Goal: Transaction & Acquisition: Purchase product/service

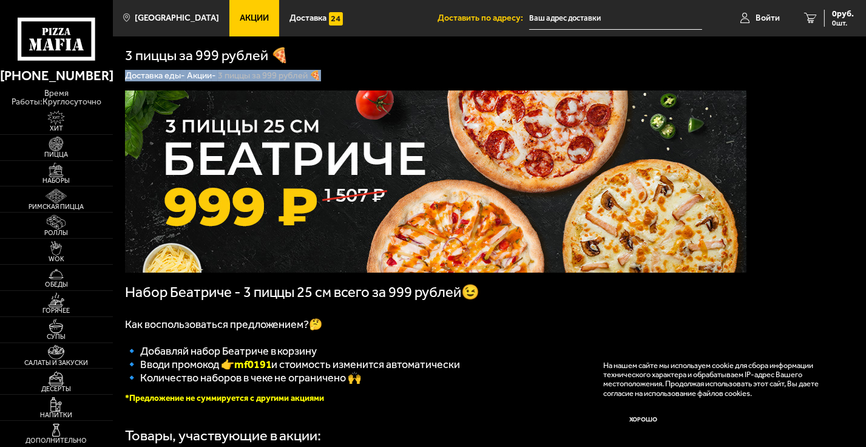
drag, startPoint x: 865, startPoint y: 61, endPoint x: 867, endPoint y: 93, distance: 31.6
click at [865, 93] on html "[PHONE_NUMBER] время работы: круглосуточно [PERSON_NAME] Наборы Римская пицца Р…" at bounding box center [433, 393] width 866 height 787
click at [788, 117] on div "Набор Беатриче - 3 пиццы 25 см всего за 999 рублей😉 Как воспользоваться предлож…" at bounding box center [489, 394] width 753 height 626
drag, startPoint x: 864, startPoint y: 214, endPoint x: 862, endPoint y: 251, distance: 37.1
click at [862, 251] on div "Набор Беатриче - 3 пиццы 25 см всего за 999 рублей😉 Как воспользоваться предлож…" at bounding box center [489, 394] width 753 height 626
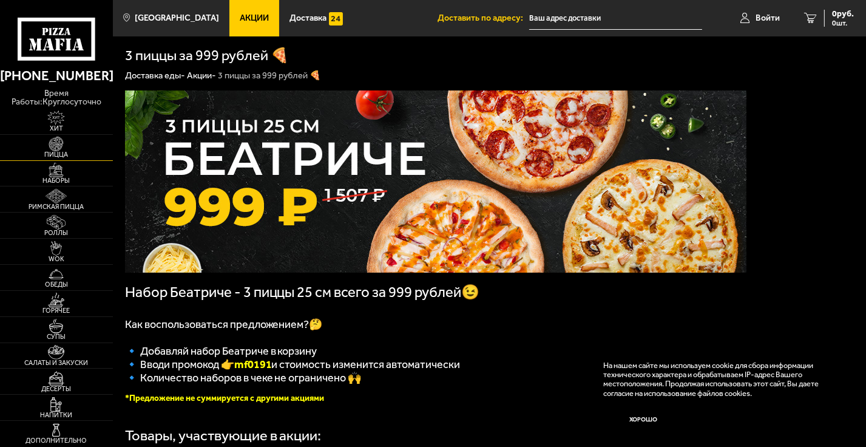
click at [53, 144] on img at bounding box center [56, 144] width 35 height 15
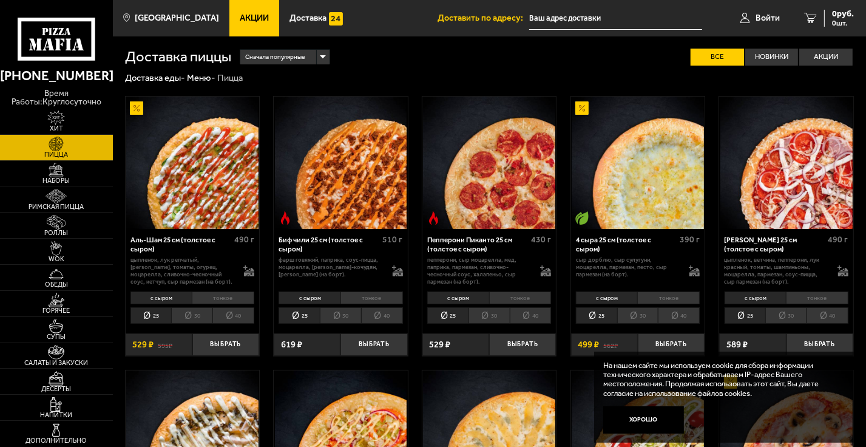
click at [240, 22] on span "Акции" at bounding box center [254, 18] width 29 height 8
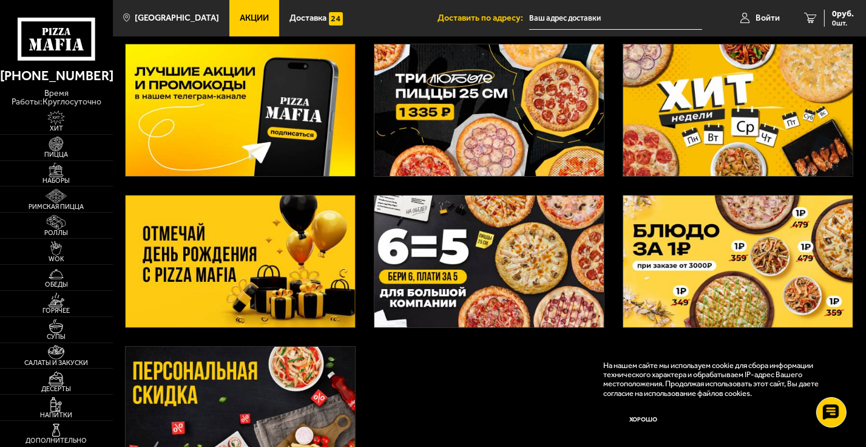
scroll to position [56, 0]
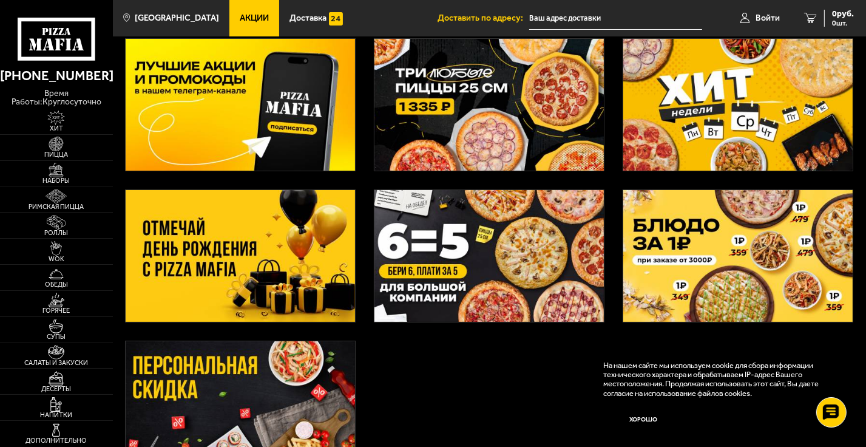
click at [491, 246] on img at bounding box center [488, 256] width 229 height 132
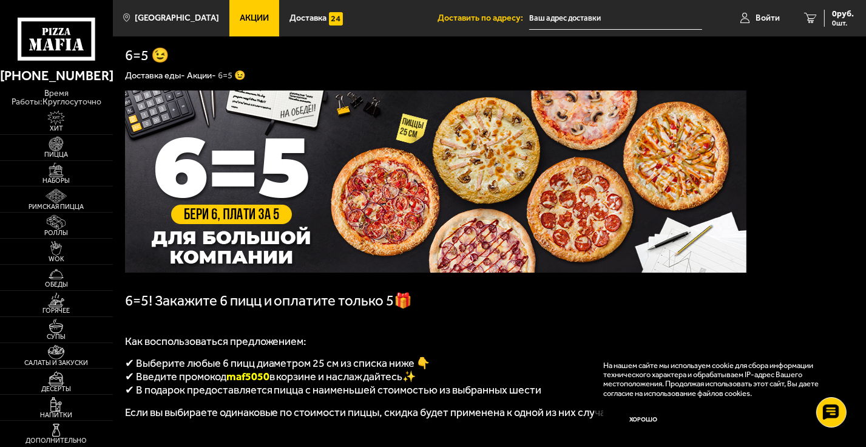
click at [240, 22] on span "Акции" at bounding box center [254, 18] width 29 height 8
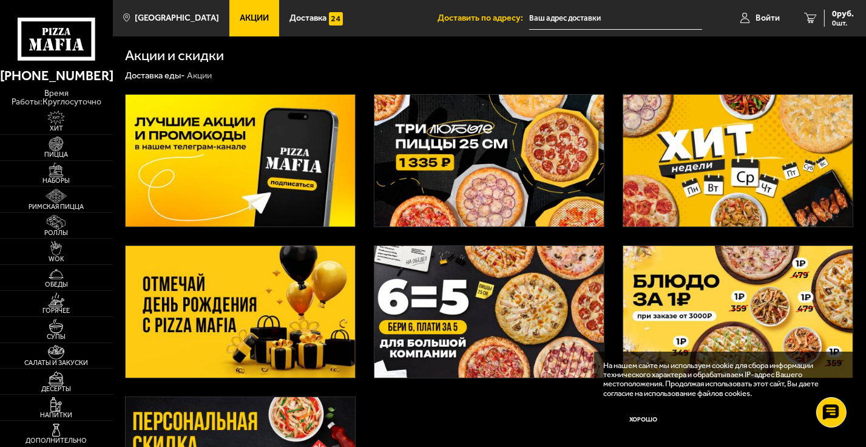
click at [474, 128] on img at bounding box center [488, 161] width 229 height 132
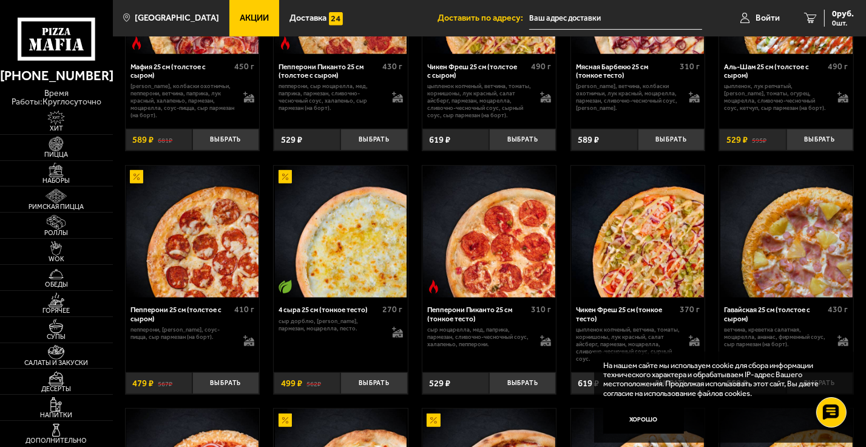
scroll to position [558, 0]
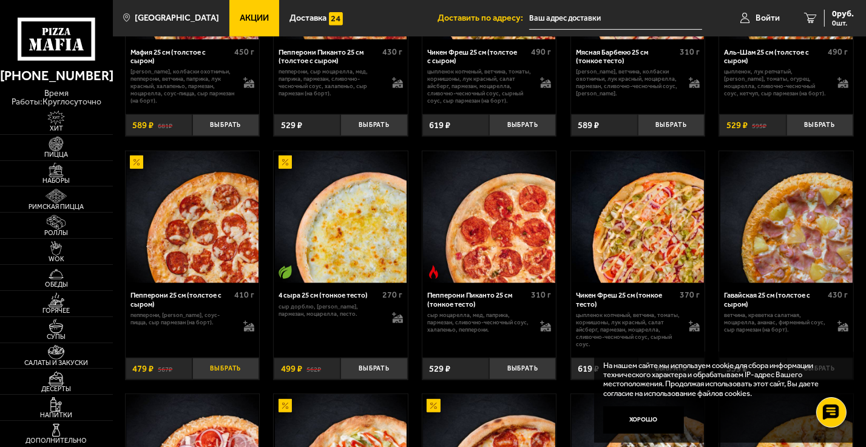
click at [237, 379] on button "Выбрать" at bounding box center [225, 368] width 67 height 22
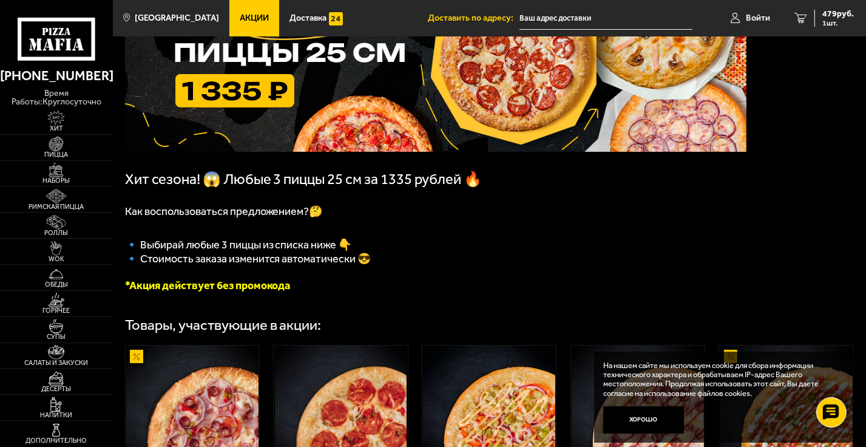
scroll to position [45, 0]
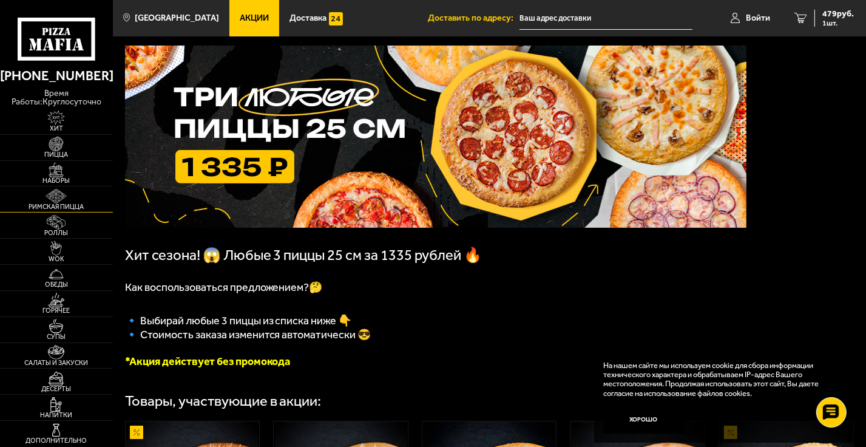
click at [59, 199] on img at bounding box center [56, 196] width 35 height 15
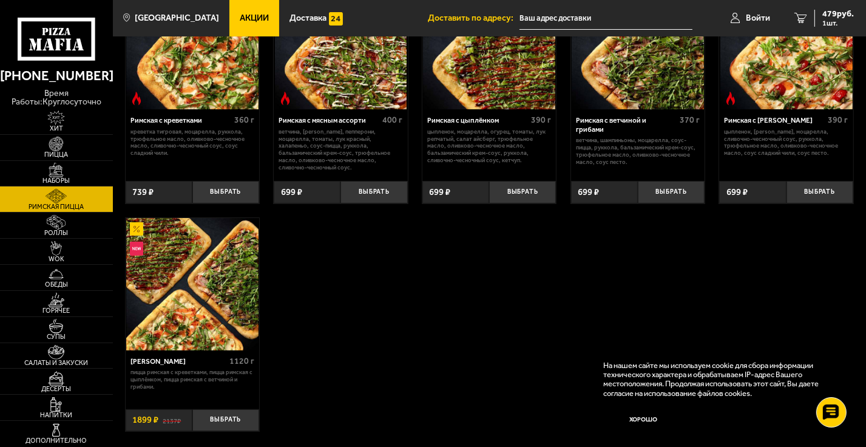
scroll to position [121, 0]
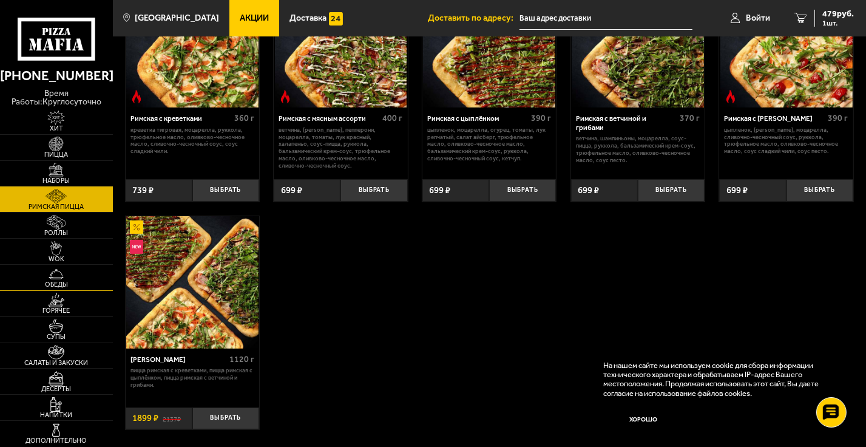
click at [59, 274] on img at bounding box center [56, 274] width 35 height 15
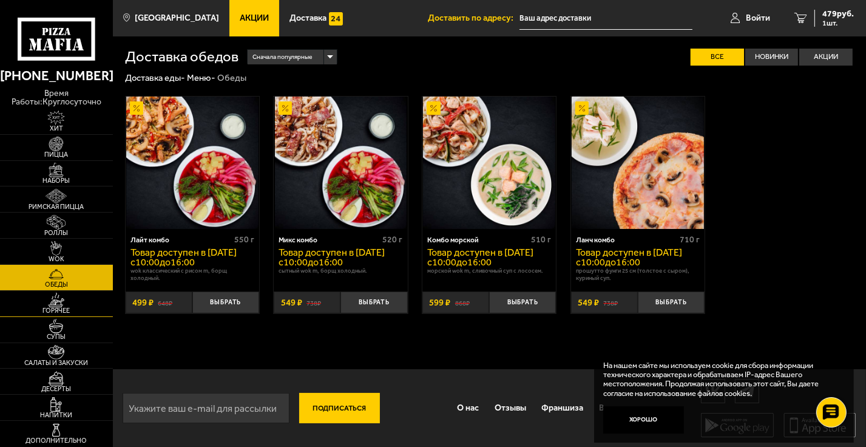
click at [58, 296] on img at bounding box center [56, 300] width 35 height 15
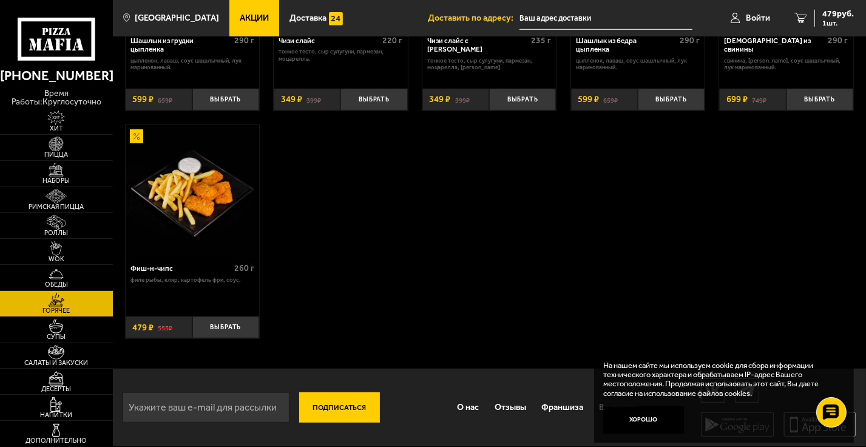
scroll to position [719, 0]
click at [53, 382] on img at bounding box center [56, 378] width 35 height 15
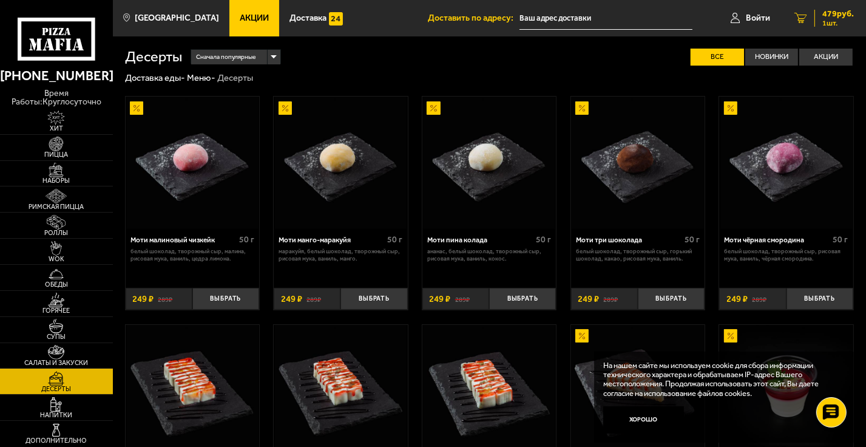
click at [825, 19] on span "1 шт." at bounding box center [838, 22] width 32 height 7
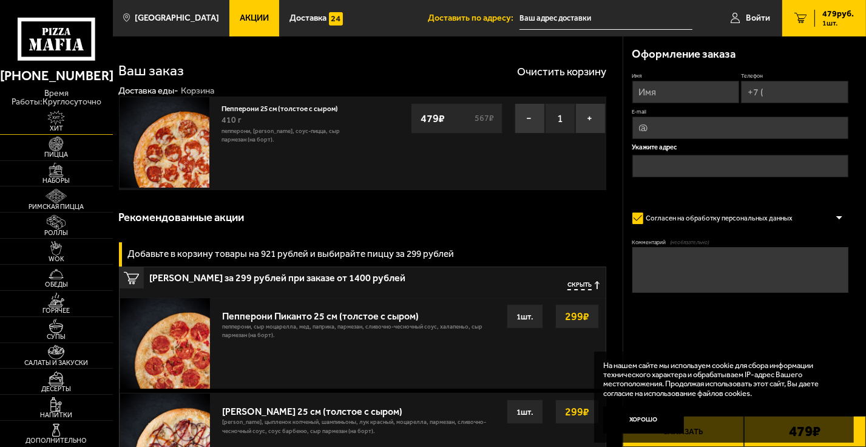
click at [69, 124] on img at bounding box center [56, 117] width 35 height 15
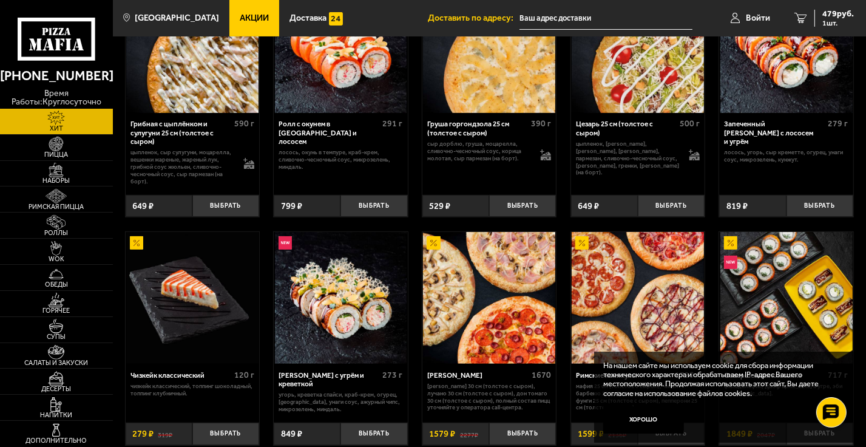
scroll to position [393, 0]
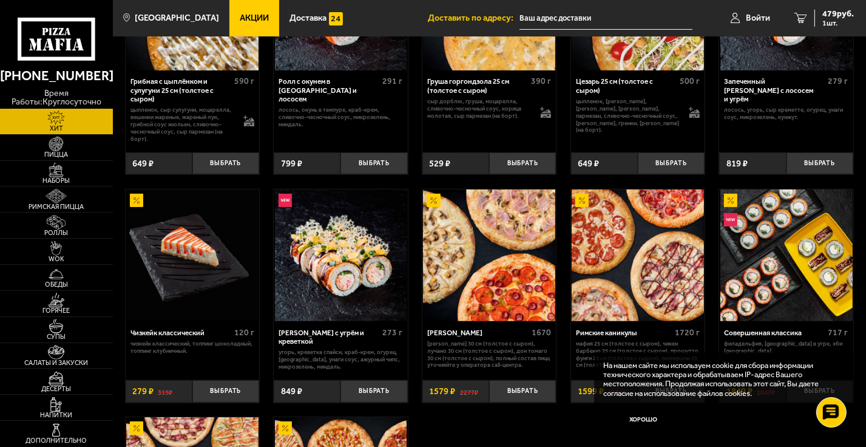
click at [477, 287] on img at bounding box center [489, 255] width 132 height 132
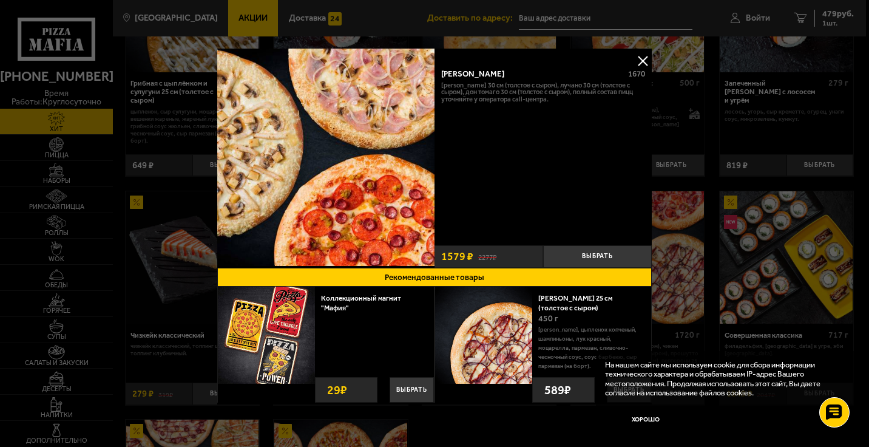
click at [640, 61] on button at bounding box center [643, 61] width 18 height 18
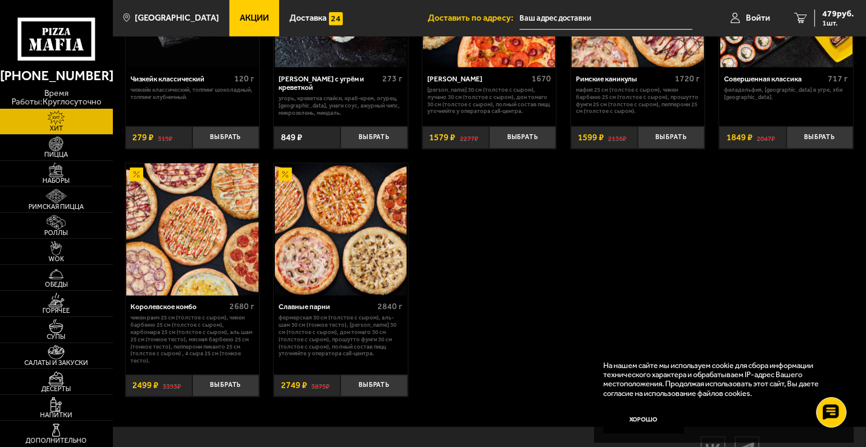
scroll to position [645, 0]
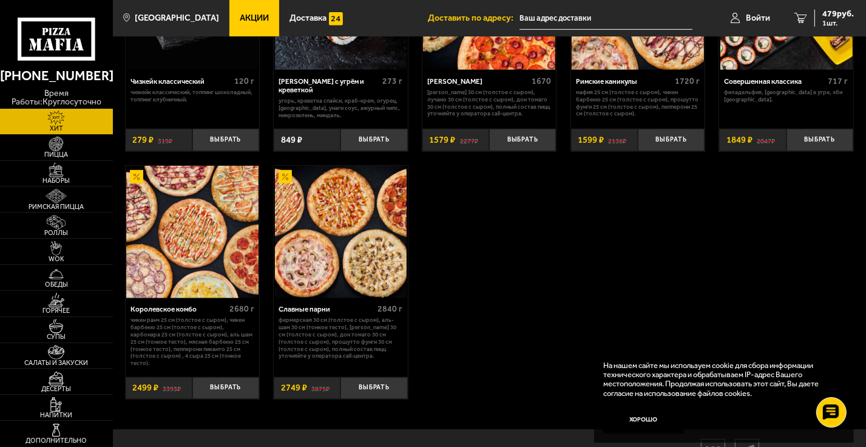
click at [186, 248] on img at bounding box center [192, 232] width 132 height 132
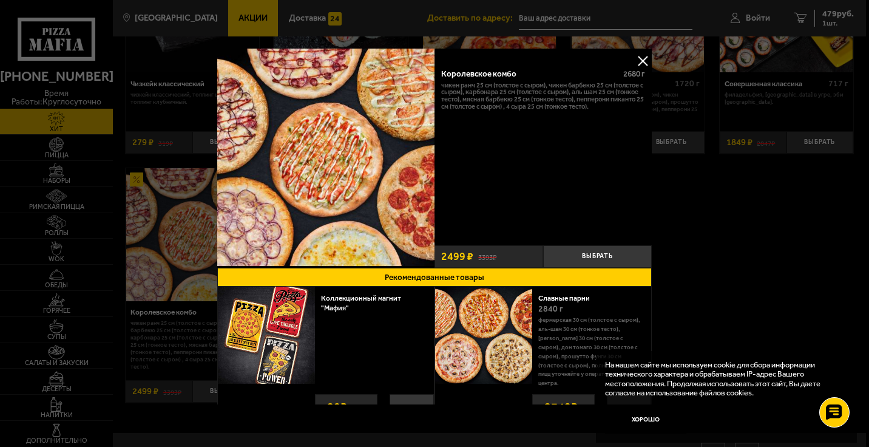
click at [643, 63] on button at bounding box center [643, 61] width 18 height 18
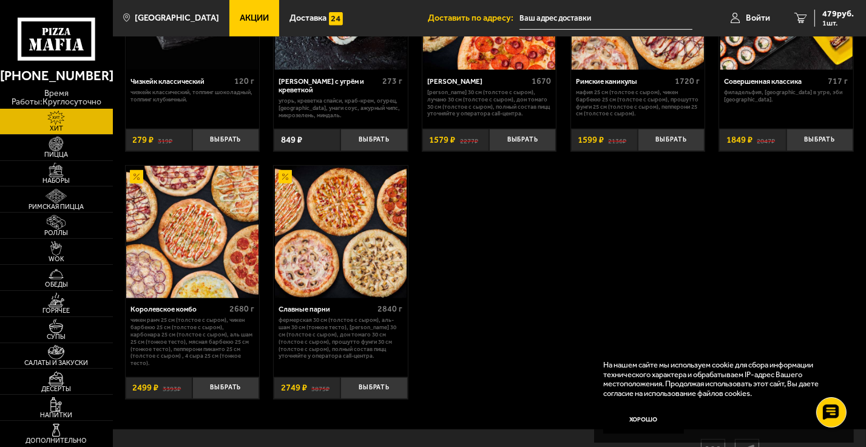
click at [323, 268] on img at bounding box center [341, 232] width 132 height 132
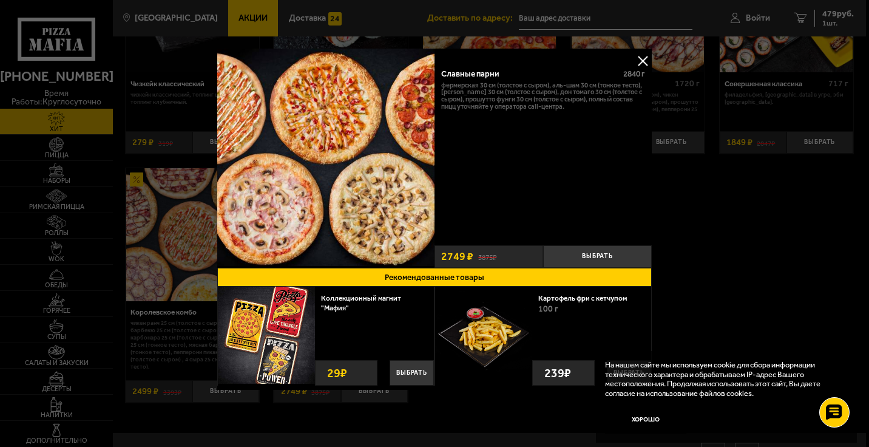
click at [645, 59] on button at bounding box center [643, 61] width 18 height 18
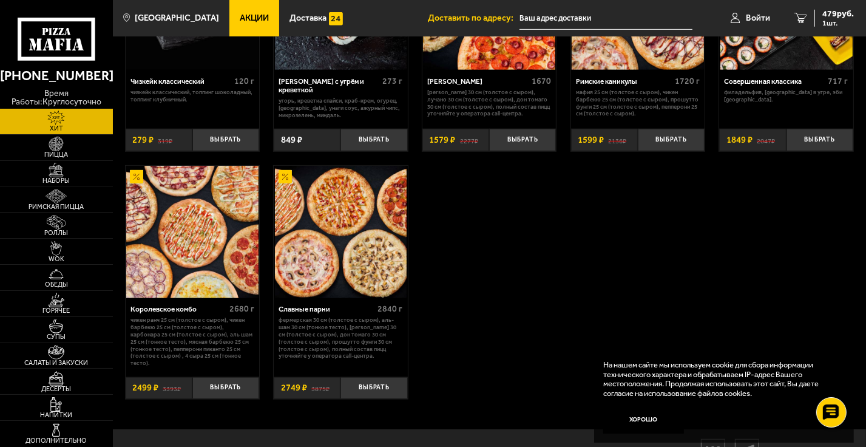
click at [195, 253] on img at bounding box center [192, 232] width 132 height 132
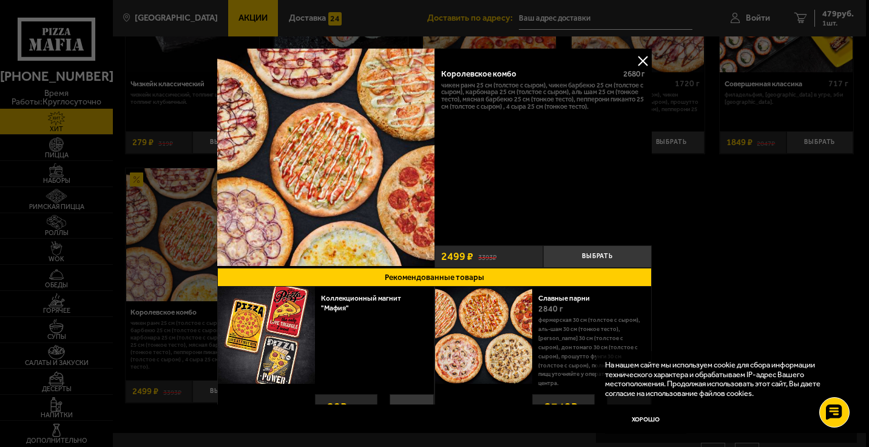
click at [641, 59] on button at bounding box center [643, 61] width 18 height 18
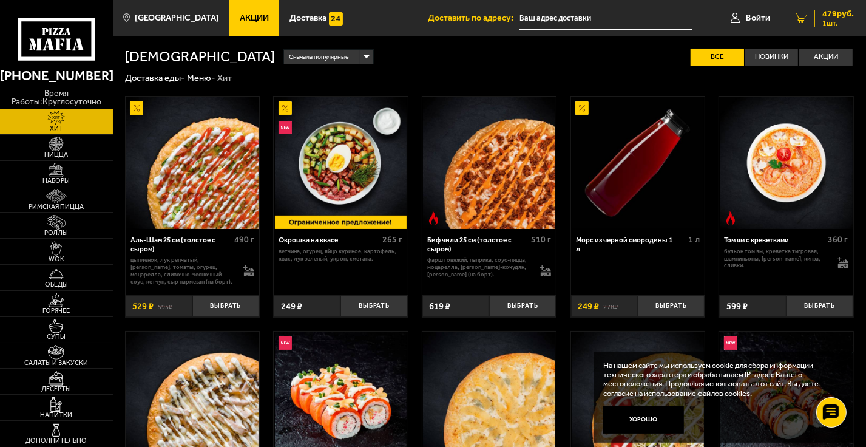
click at [828, 19] on span "1 шт." at bounding box center [838, 22] width 32 height 7
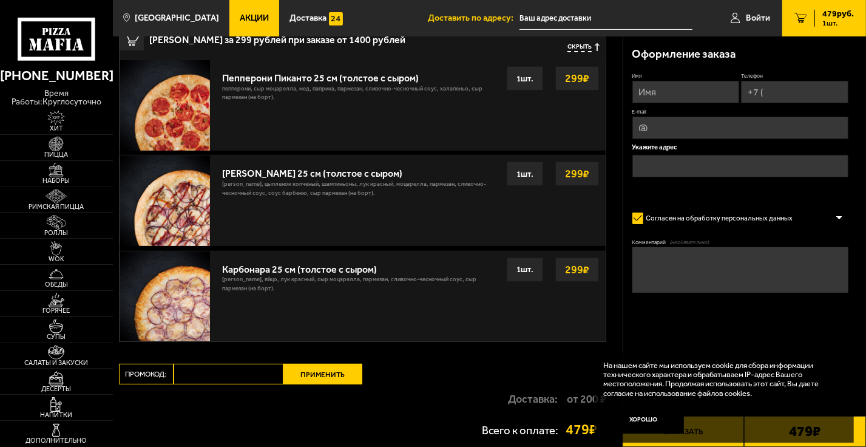
scroll to position [243, 0]
